Goal: Task Accomplishment & Management: Manage account settings

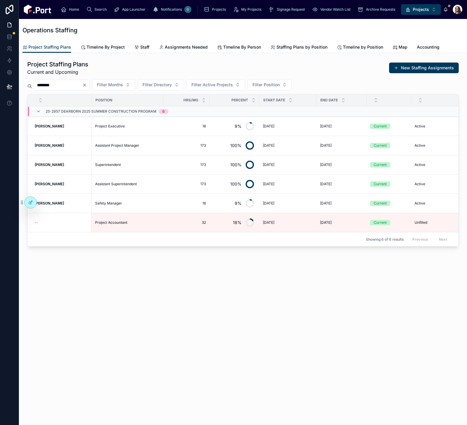
click at [262, 352] on div "Operations Staffing Project Staffing Plans Project Staffing Plans Timeline By P…" at bounding box center [243, 222] width 448 height 406
click at [9, 39] on icon at bounding box center [9, 38] width 4 height 2
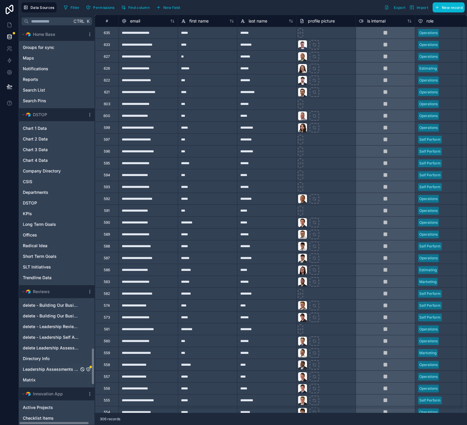
scroll to position [3612, 0]
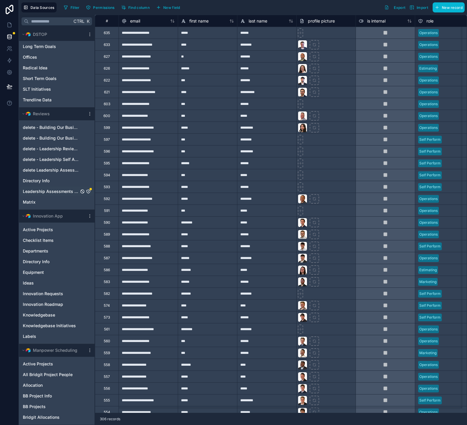
click at [88, 191] on icon "Leadership Assessments Form" at bounding box center [88, 191] width 0 height 0
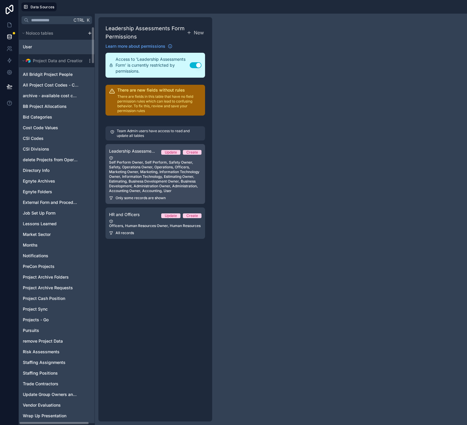
click at [138, 175] on div "Self Perform Owner, Self Perform, Safety Owner, Safety, Operations Owner, Opera…" at bounding box center [155, 174] width 92 height 37
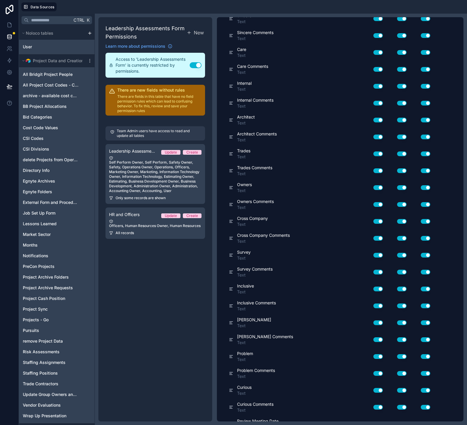
scroll to position [3134, 0]
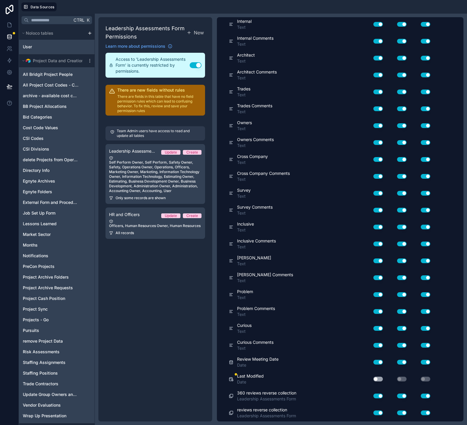
click at [376, 378] on button "Use setting" at bounding box center [377, 378] width 9 height 5
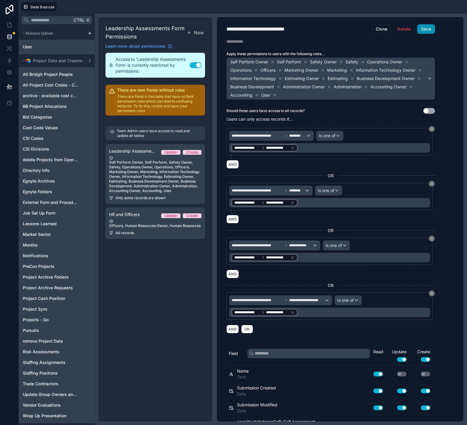
click at [426, 27] on button "Save" at bounding box center [426, 28] width 18 height 9
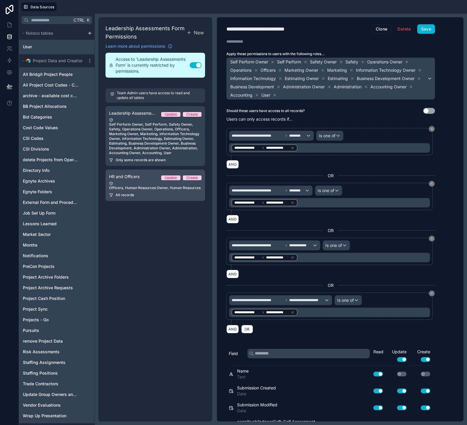
click at [136, 185] on div "Officers, Human Resources Owner, Human Resources" at bounding box center [155, 185] width 92 height 9
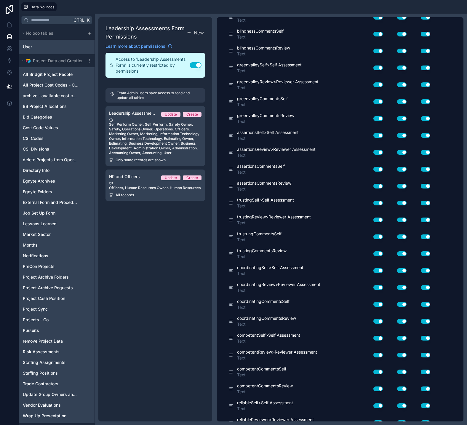
scroll to position [2888, 0]
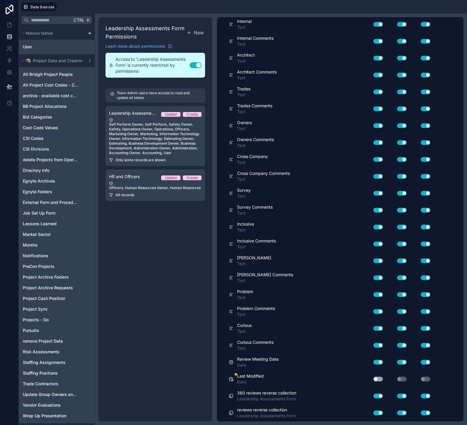
click at [376, 380] on button "Use setting" at bounding box center [377, 378] width 9 height 5
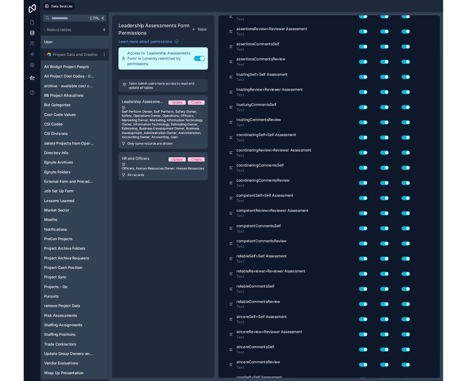
scroll to position [0, 0]
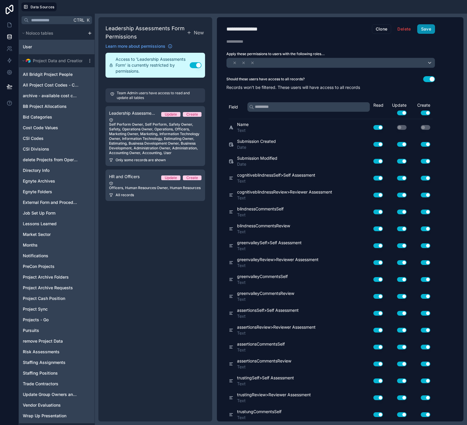
click at [425, 28] on button "Save" at bounding box center [426, 28] width 18 height 9
